Goal: Task Accomplishment & Management: Manage account settings

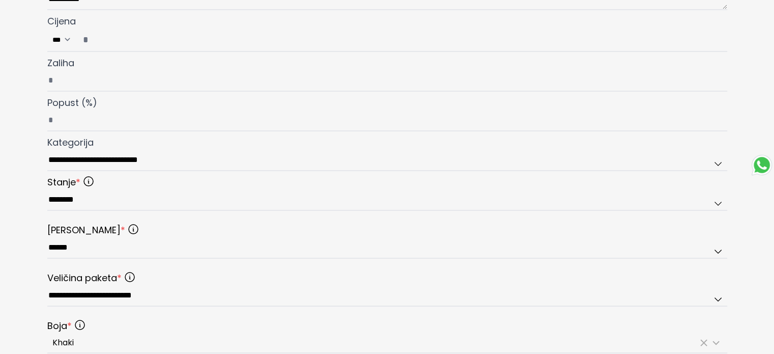
scroll to position [509, 0]
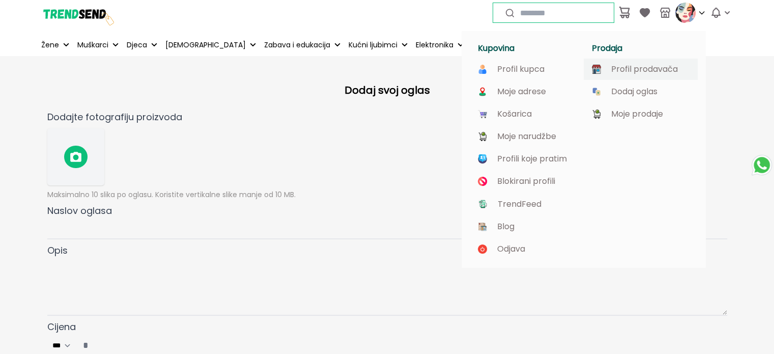
click at [654, 66] on p "Profil prodavača" at bounding box center [644, 69] width 67 height 9
